Goal: Information Seeking & Learning: Learn about a topic

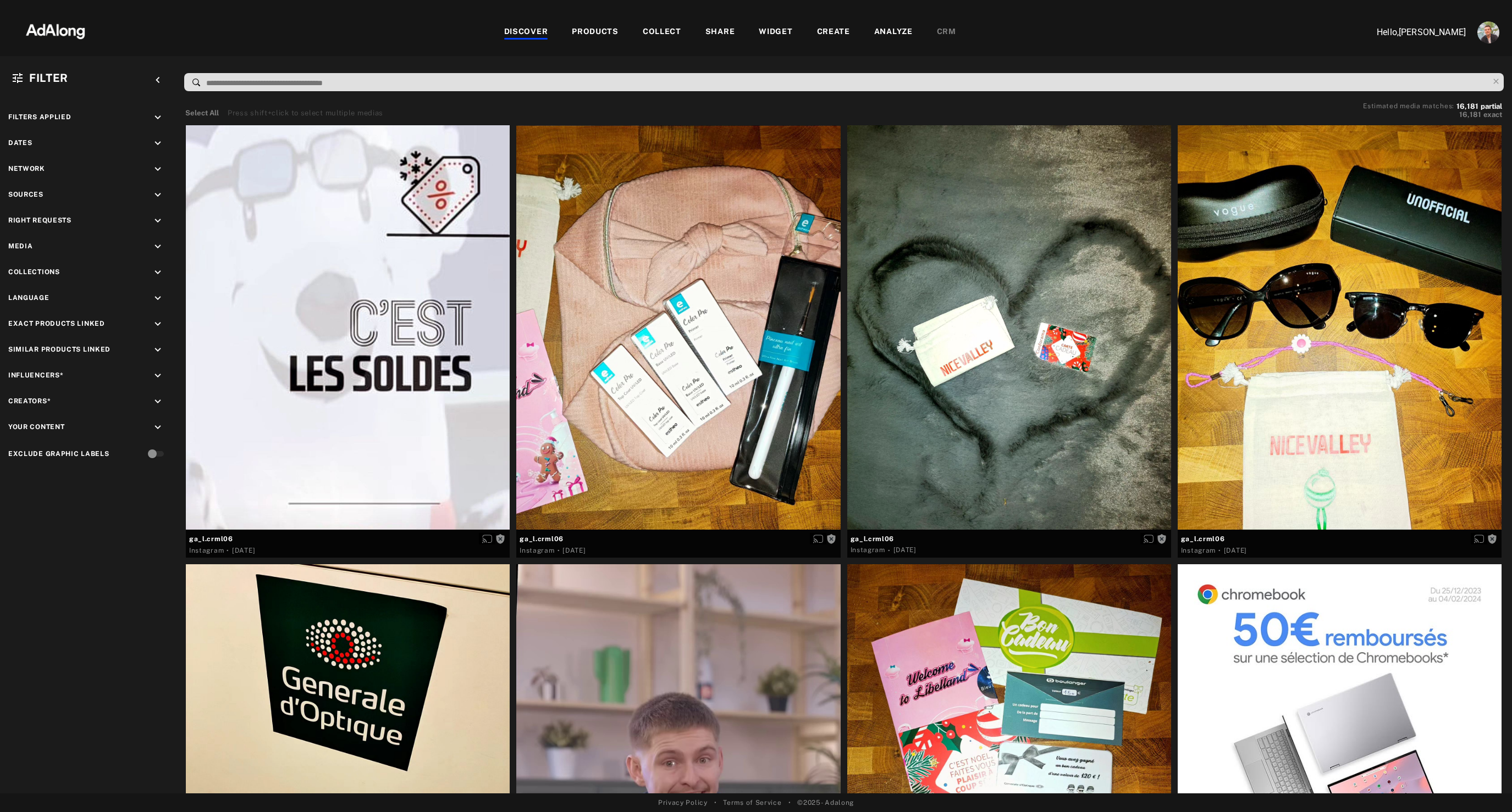
click at [653, 27] on div "COLLECT" at bounding box center [662, 32] width 38 height 13
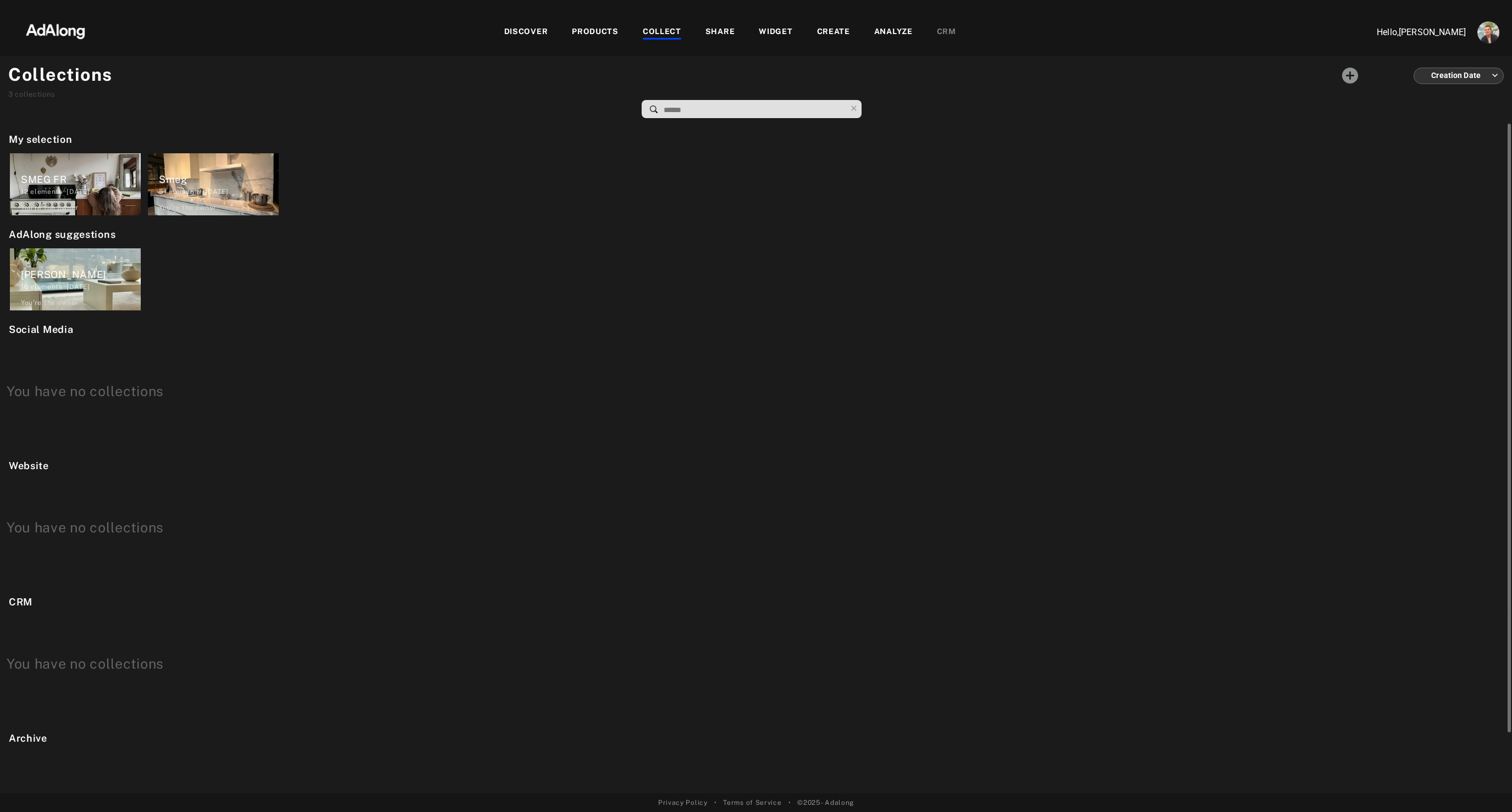
click at [76, 189] on div "12 elements · [DATE]" at bounding box center [81, 192] width 120 height 10
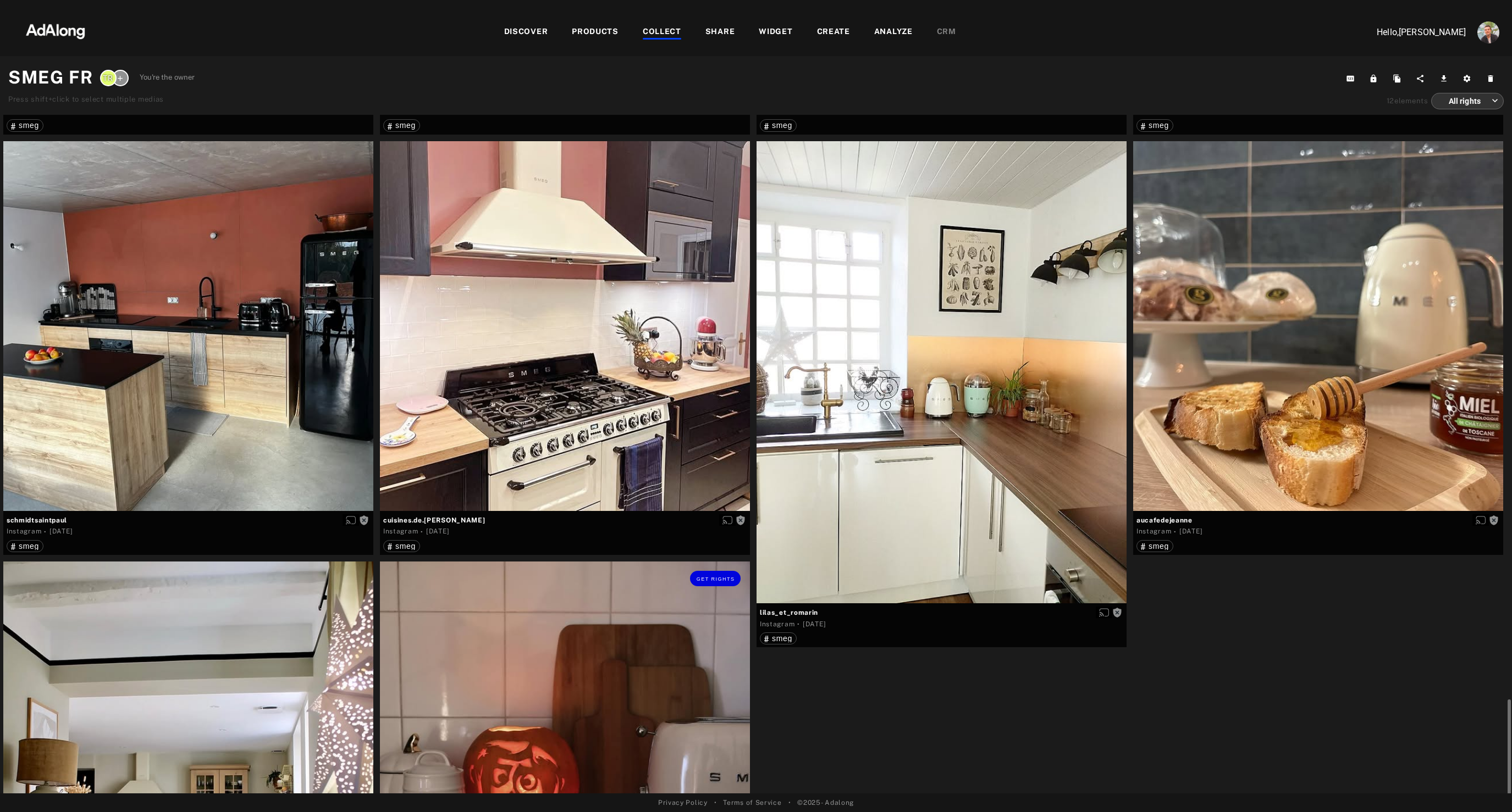
scroll to position [711, 0]
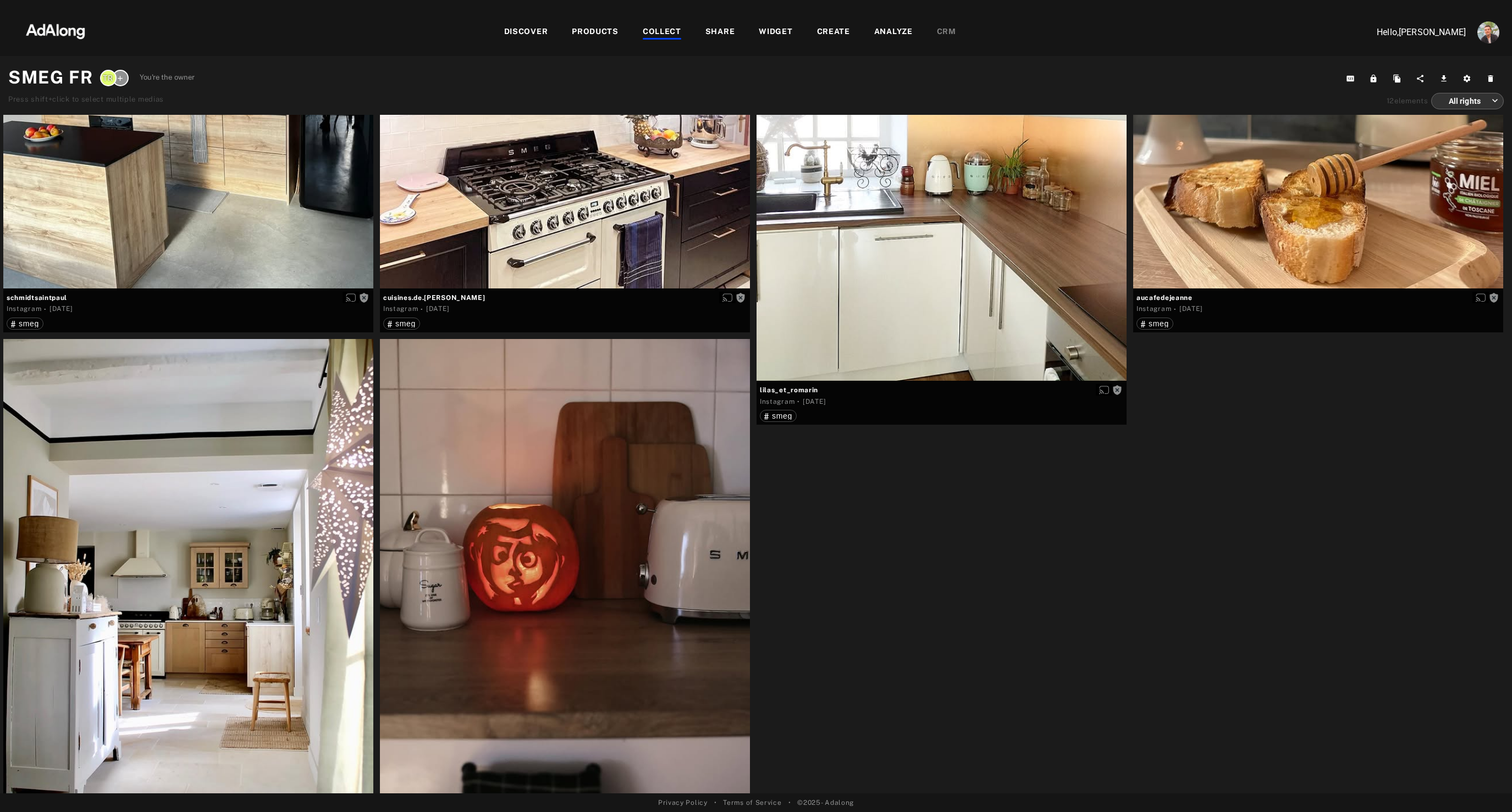
click at [653, 29] on div "COLLECT" at bounding box center [662, 32] width 38 height 13
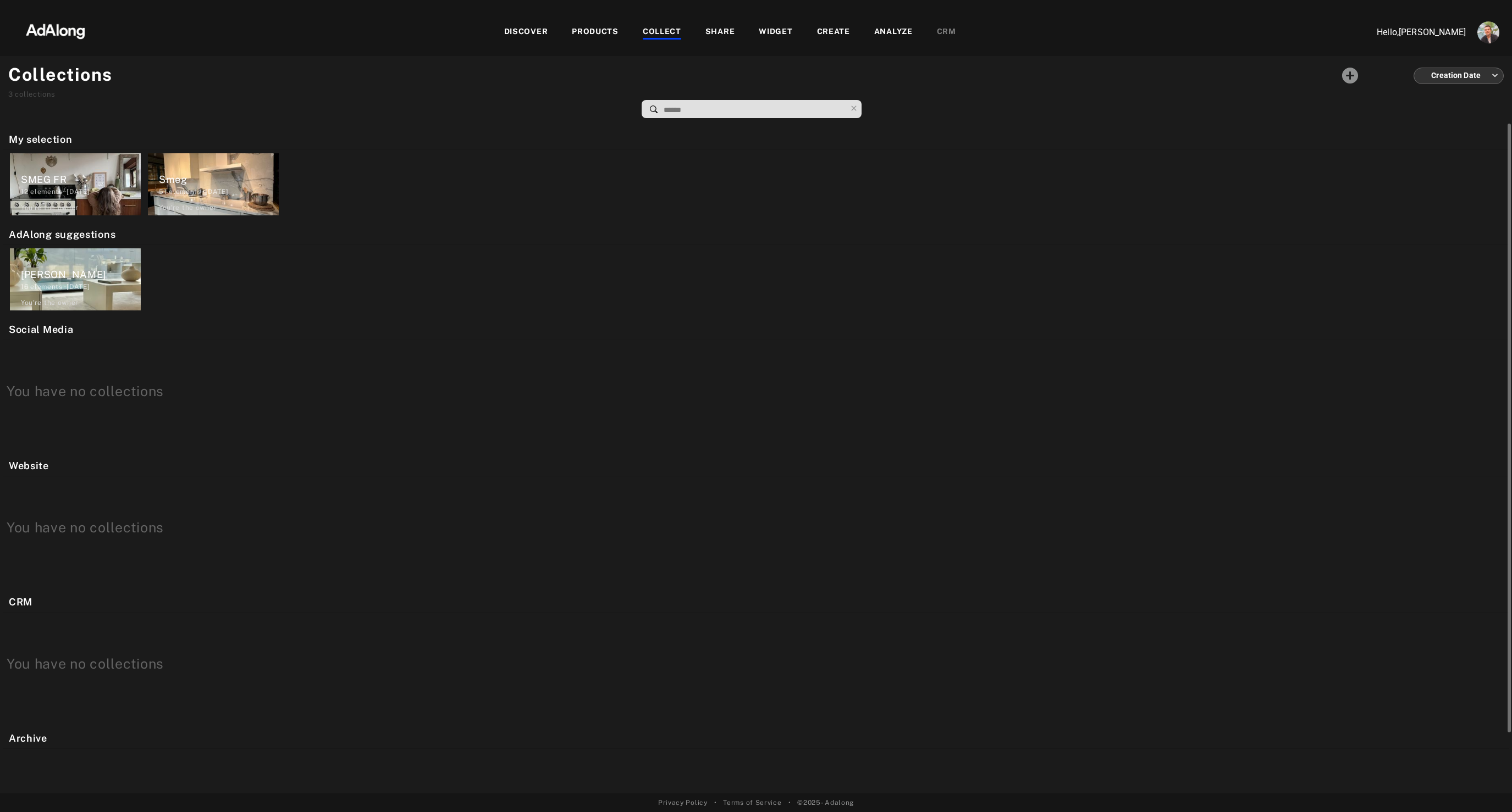
click at [202, 172] on div "Smeg" at bounding box center [219, 179] width 120 height 15
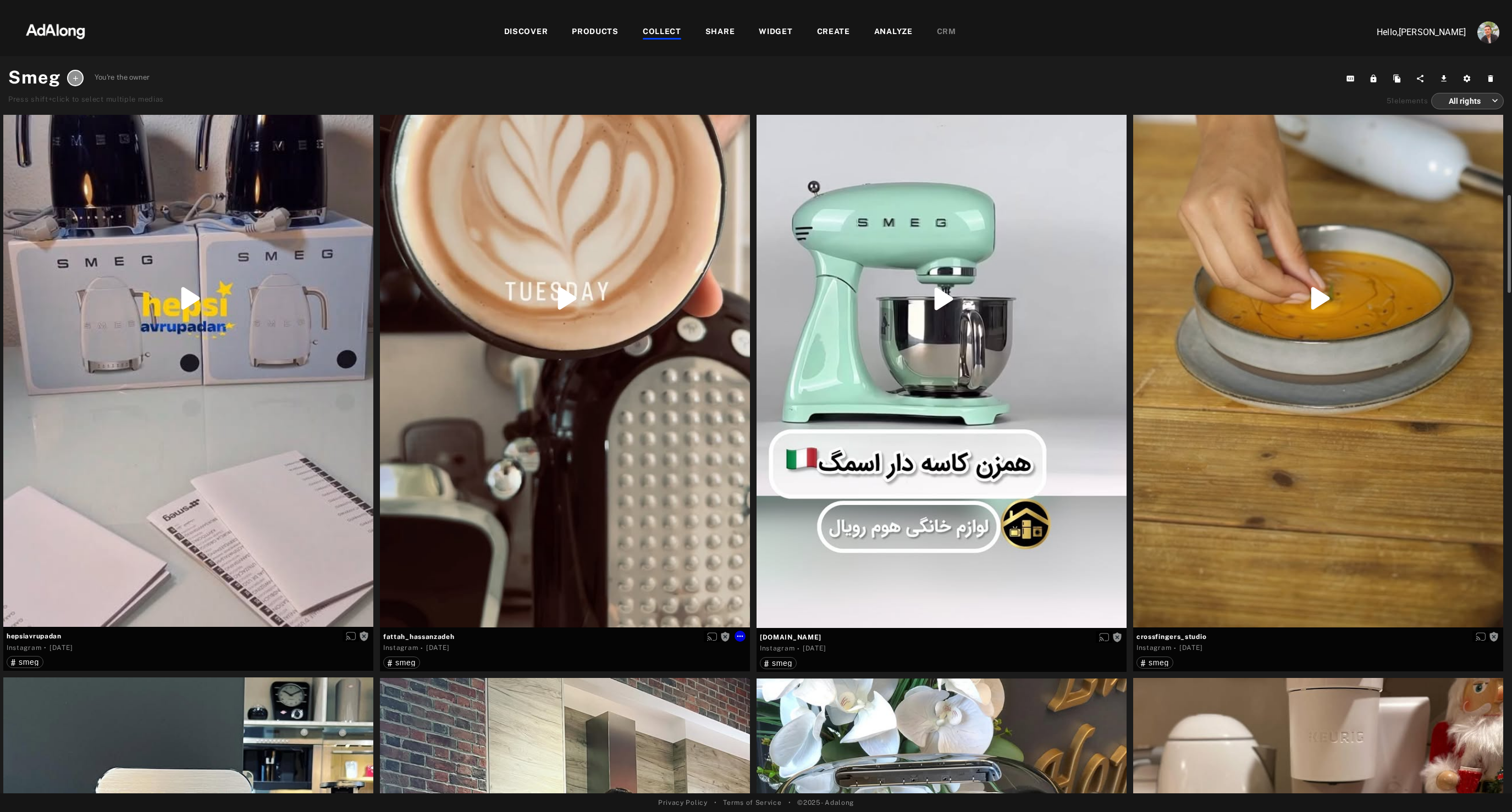
scroll to position [217, 0]
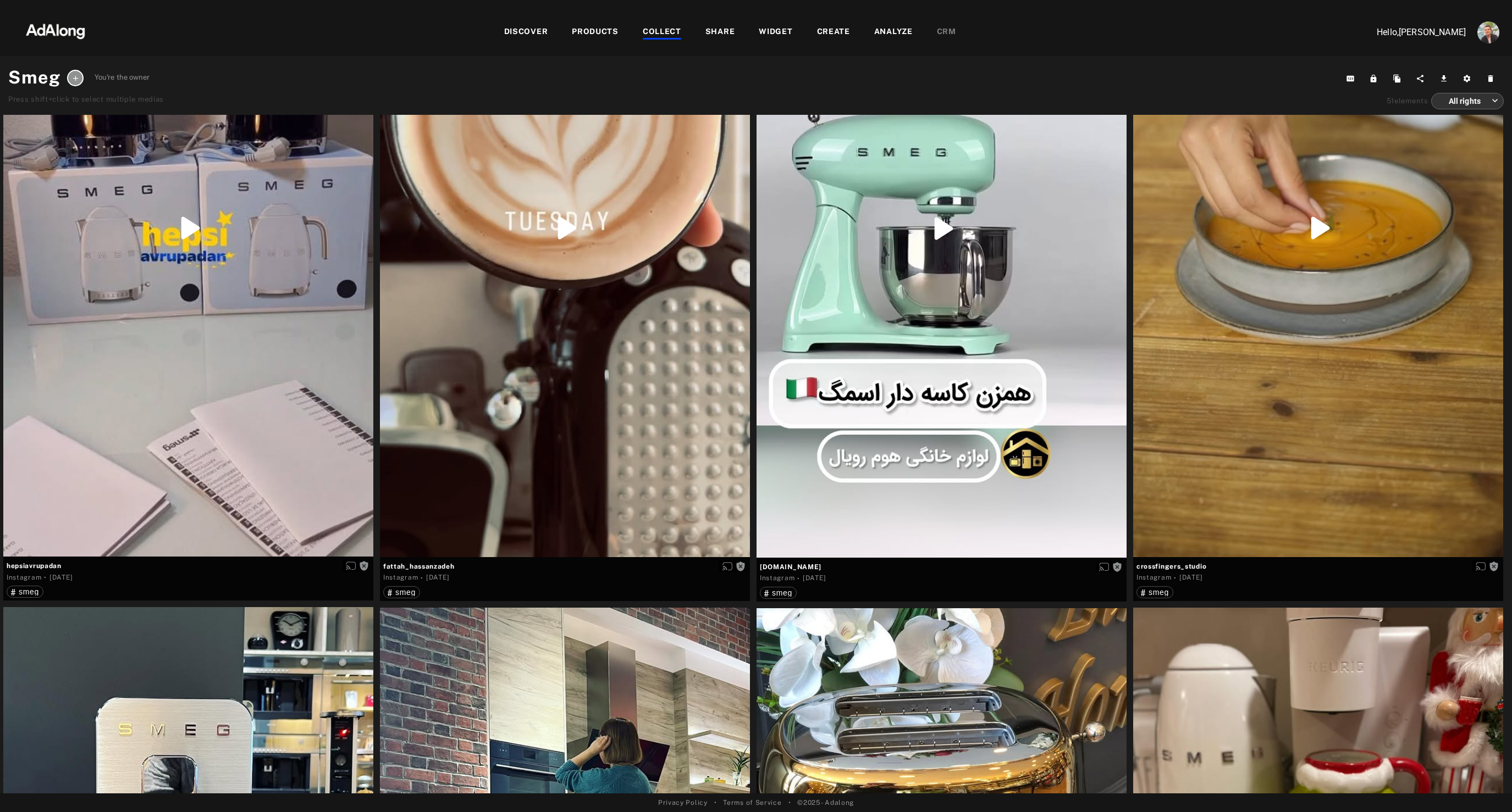
click at [55, 27] on img at bounding box center [55, 30] width 97 height 33
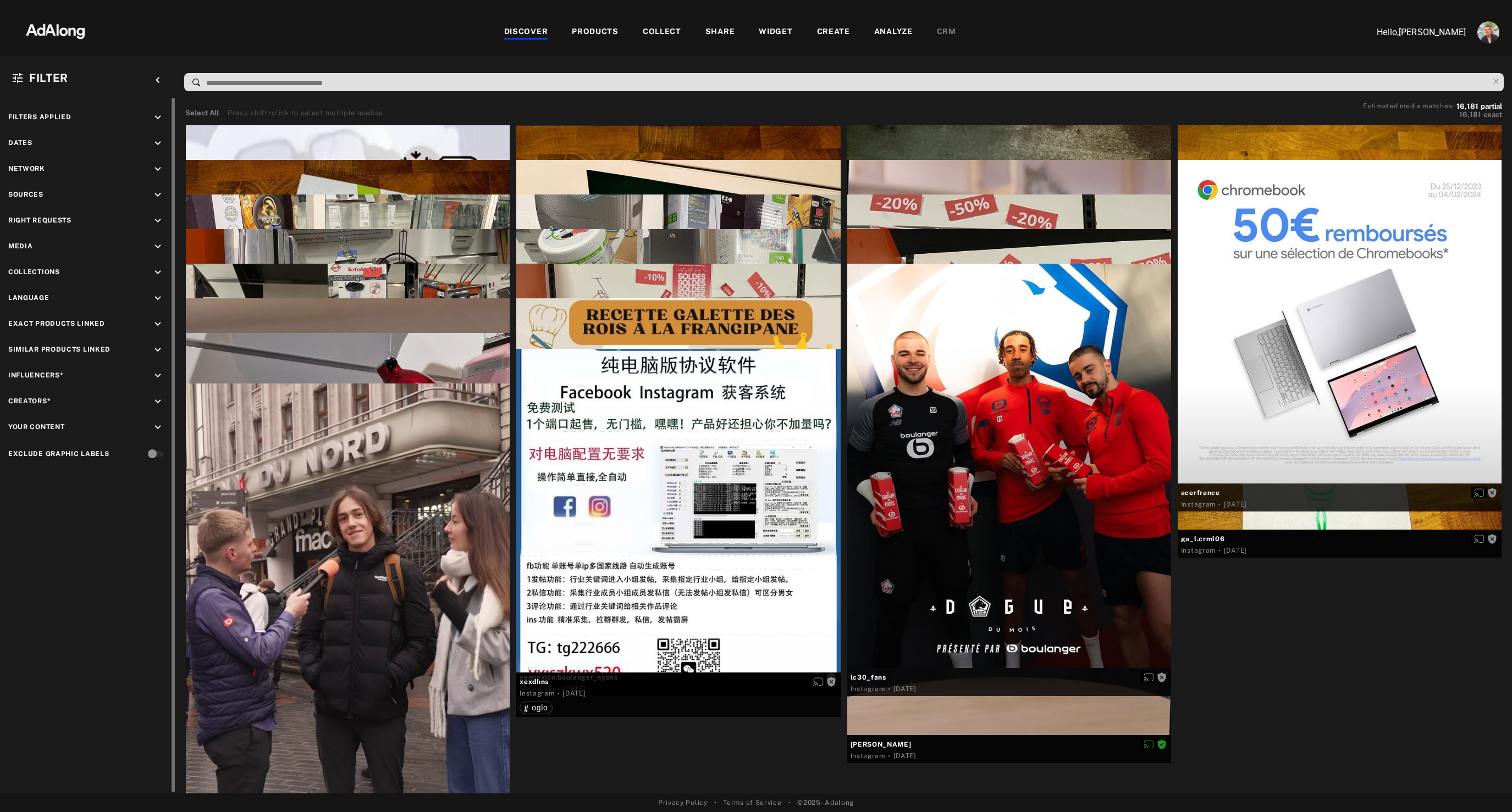
click at [154, 197] on icon "keyboard_arrow_down" at bounding box center [158, 195] width 12 height 12
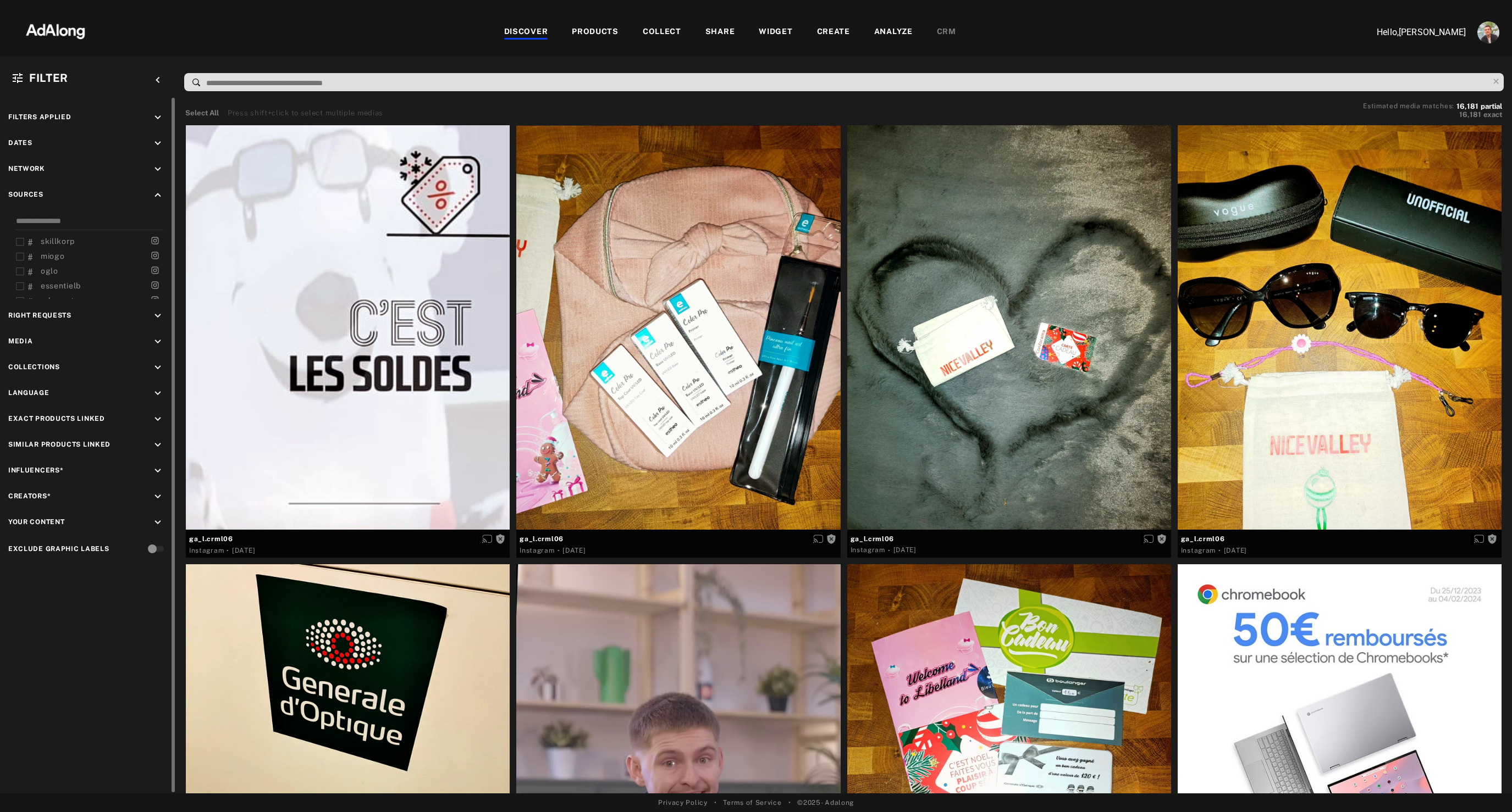
click at [159, 197] on icon "keyboard_arrow_up" at bounding box center [158, 195] width 12 height 12
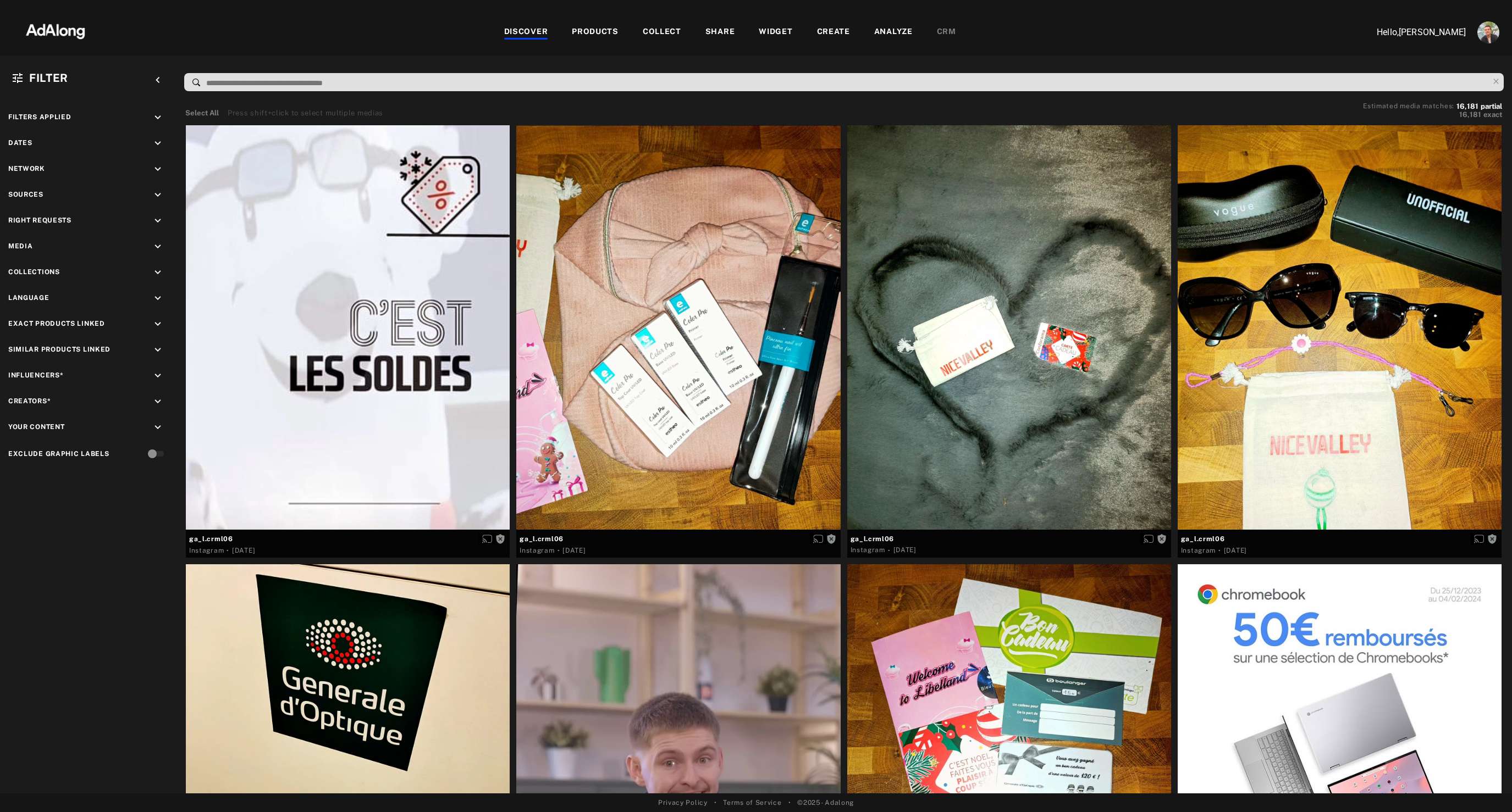
click at [44, 41] on img at bounding box center [55, 30] width 97 height 33
click at [73, 26] on img at bounding box center [55, 30] width 97 height 33
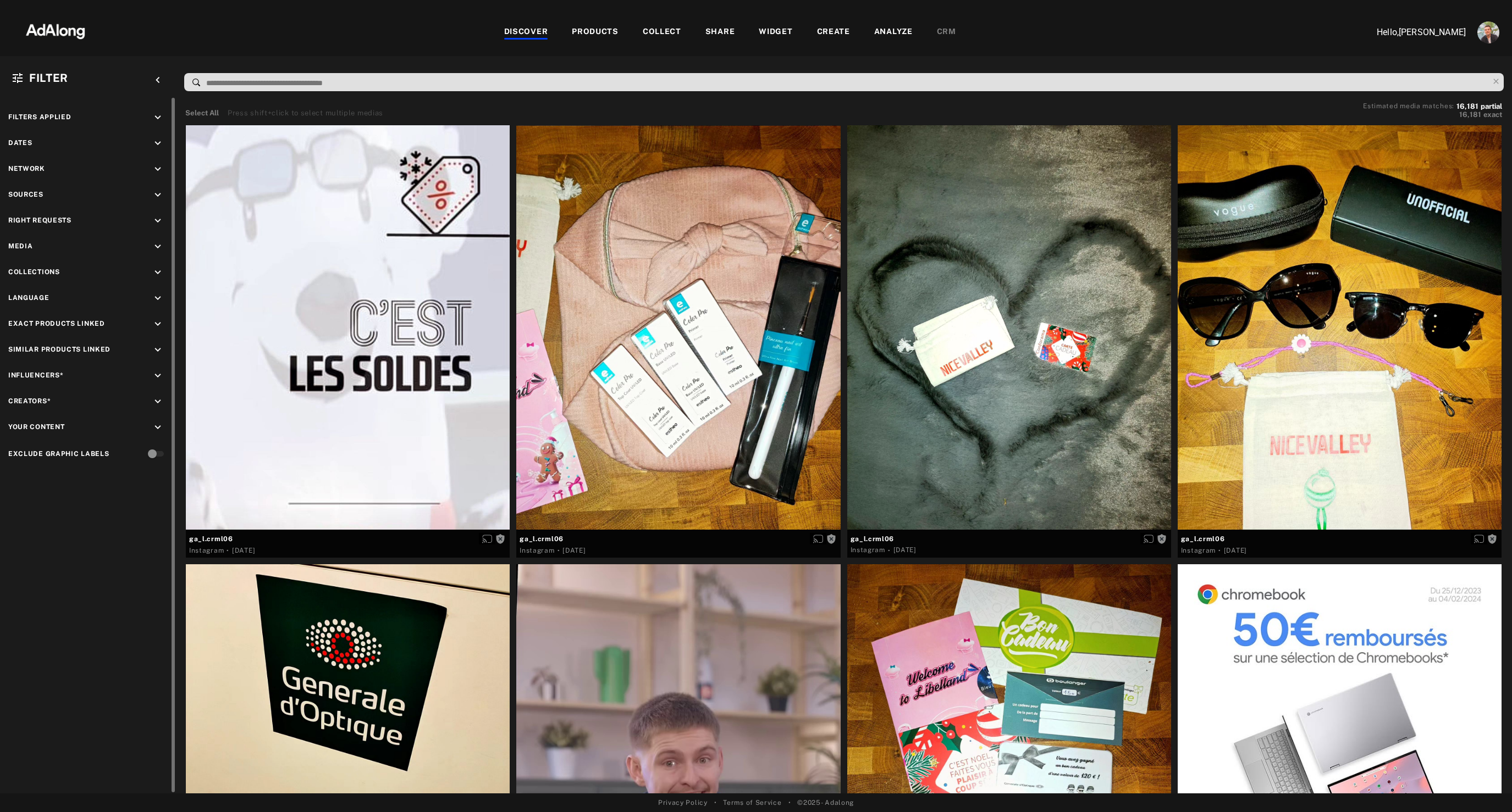
click at [161, 195] on icon "keyboard_arrow_down" at bounding box center [158, 195] width 12 height 12
click at [79, 219] on input at bounding box center [89, 222] width 147 height 15
type input "*"
click at [68, 254] on span "essentielb" at bounding box center [60, 252] width 40 height 9
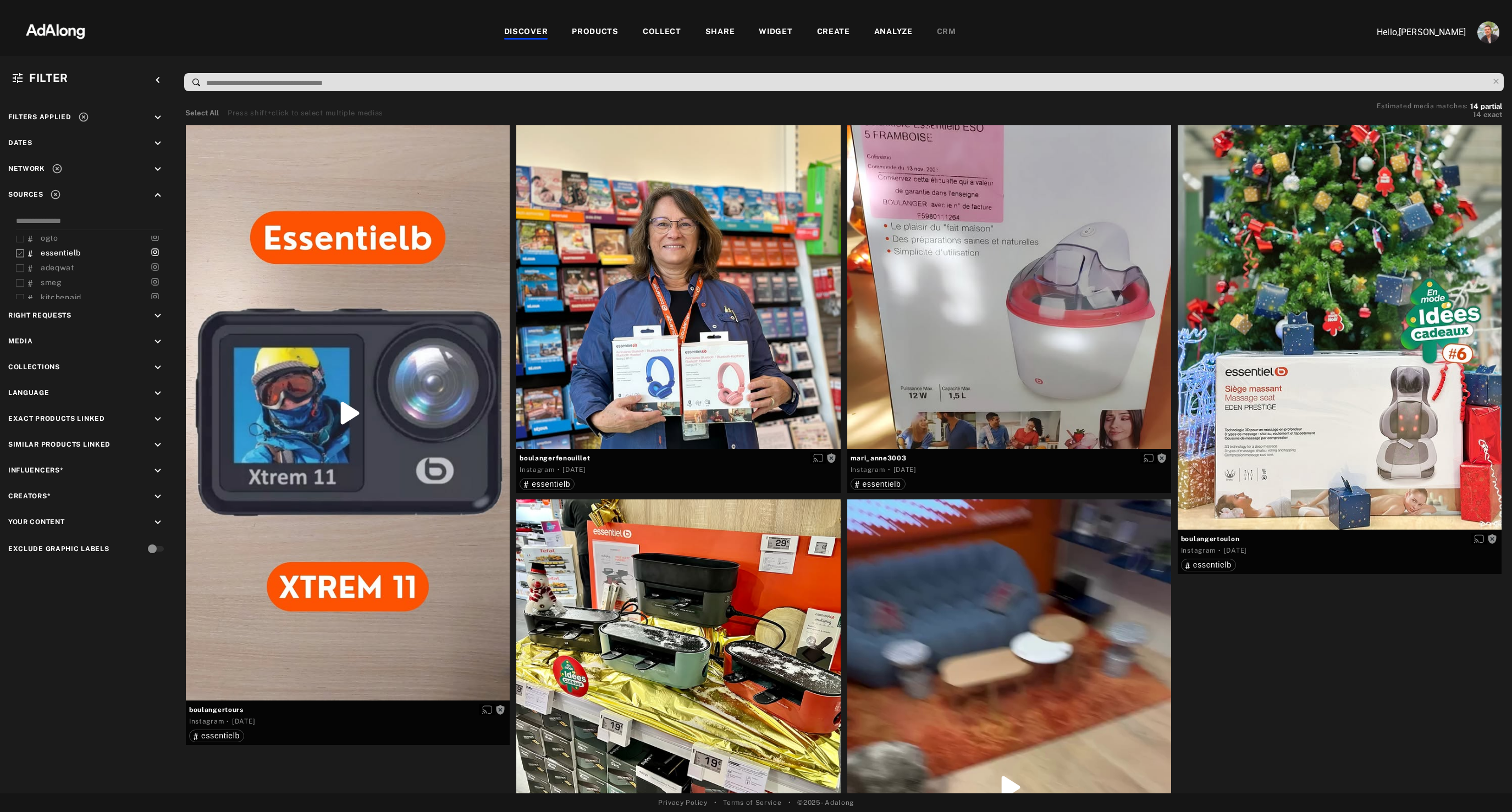
click at [65, 36] on img at bounding box center [55, 30] width 97 height 33
